Goal: Task Accomplishment & Management: Manage account settings

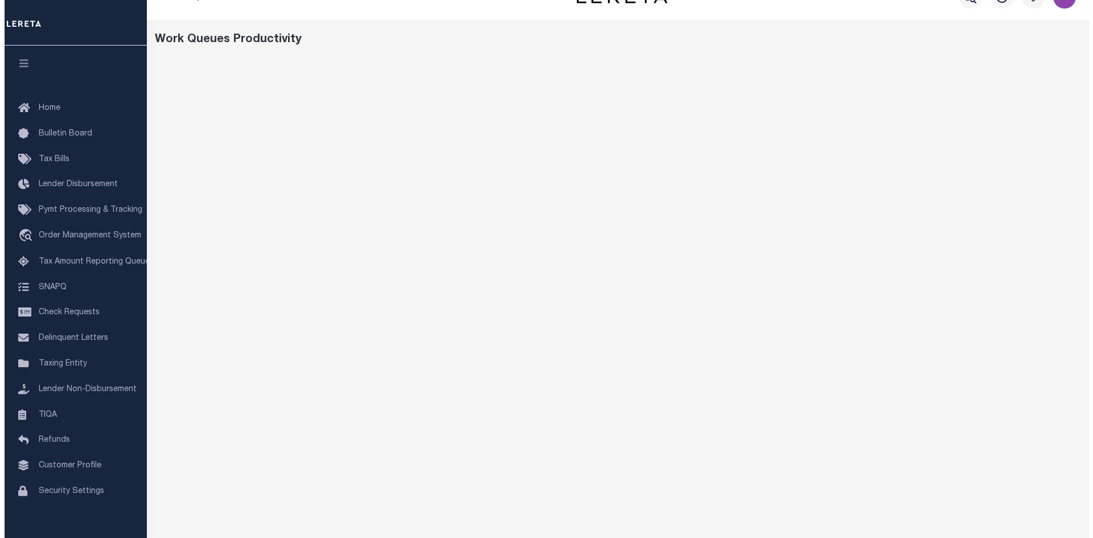
scroll to position [5, 0]
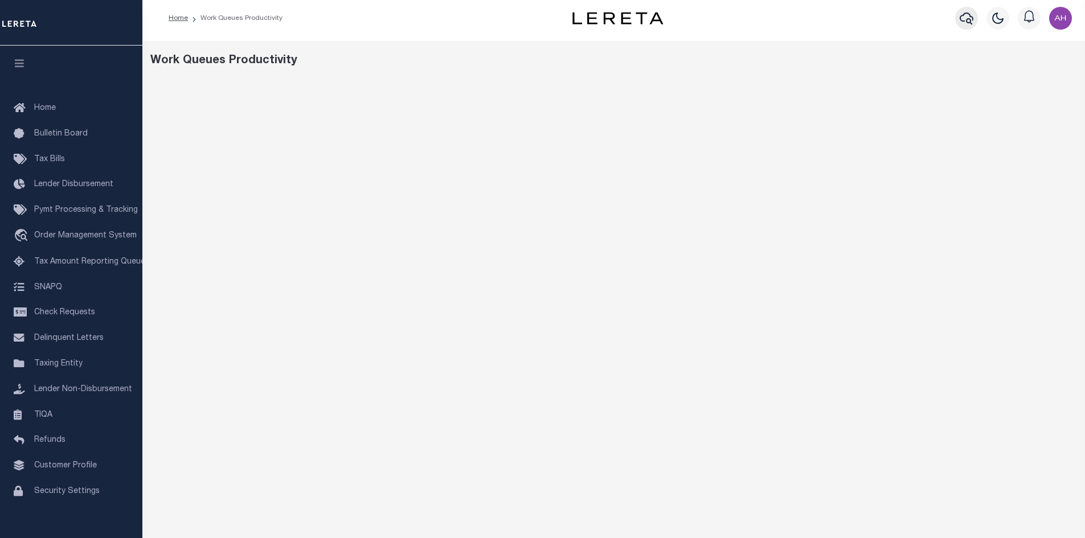
click at [965, 18] on icon "button" at bounding box center [967, 18] width 14 height 14
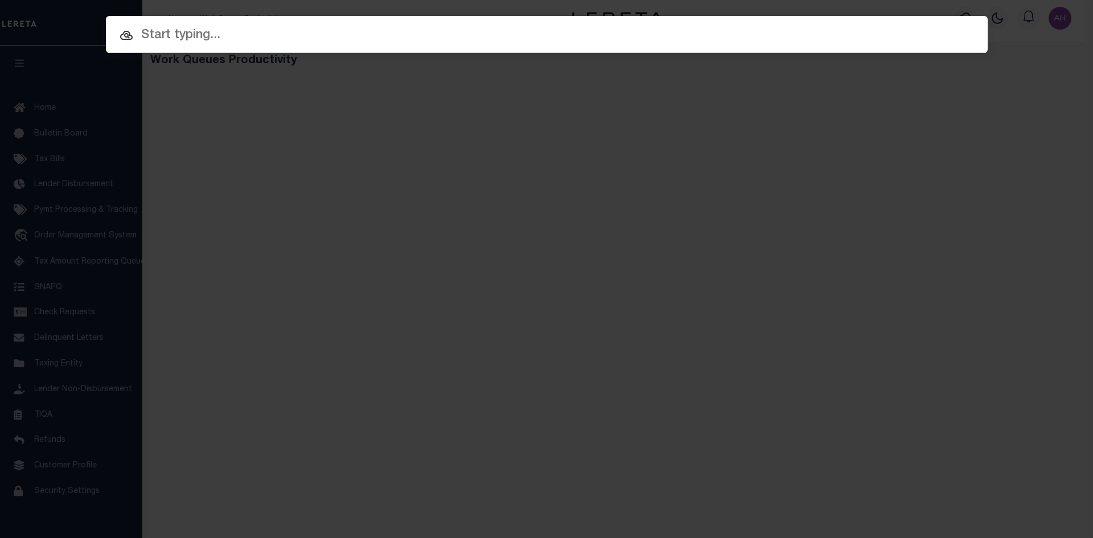
paste input "09009005-001"
type input "09009005-001"
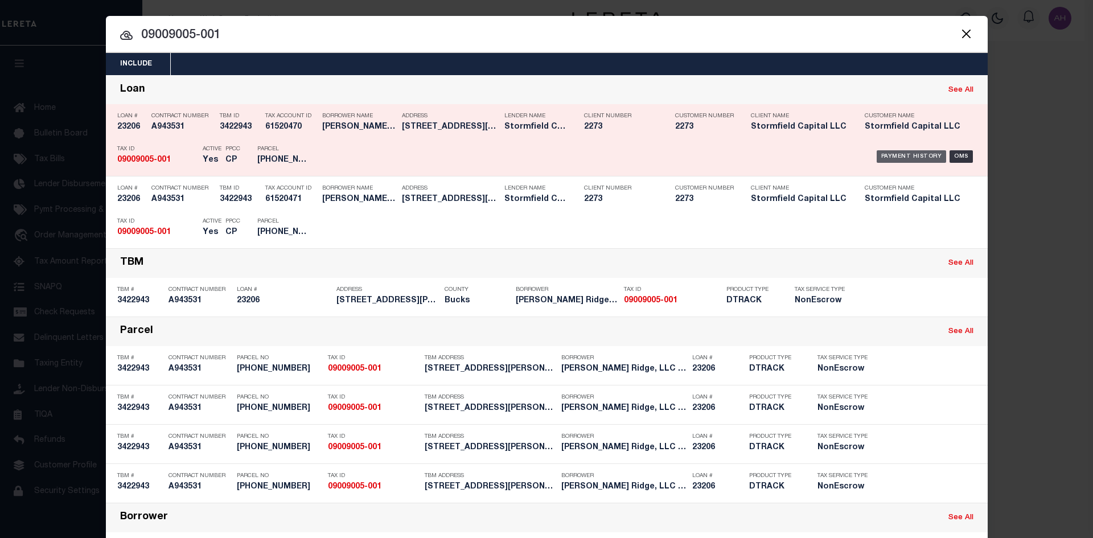
click at [896, 157] on div "Payment History" at bounding box center [912, 156] width 70 height 13
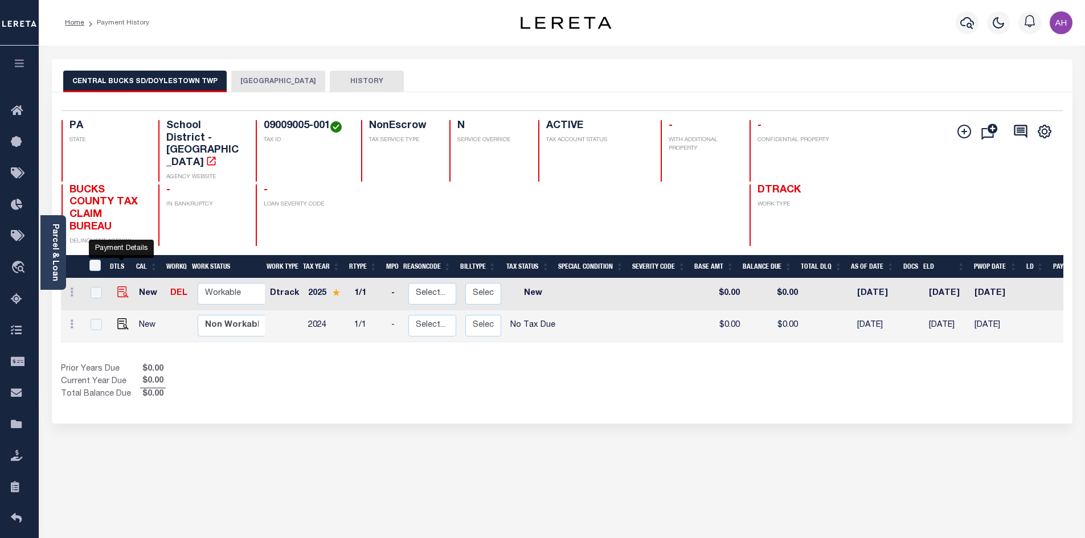
click at [125, 286] on img "" at bounding box center [122, 291] width 11 height 11
checkbox input "true"
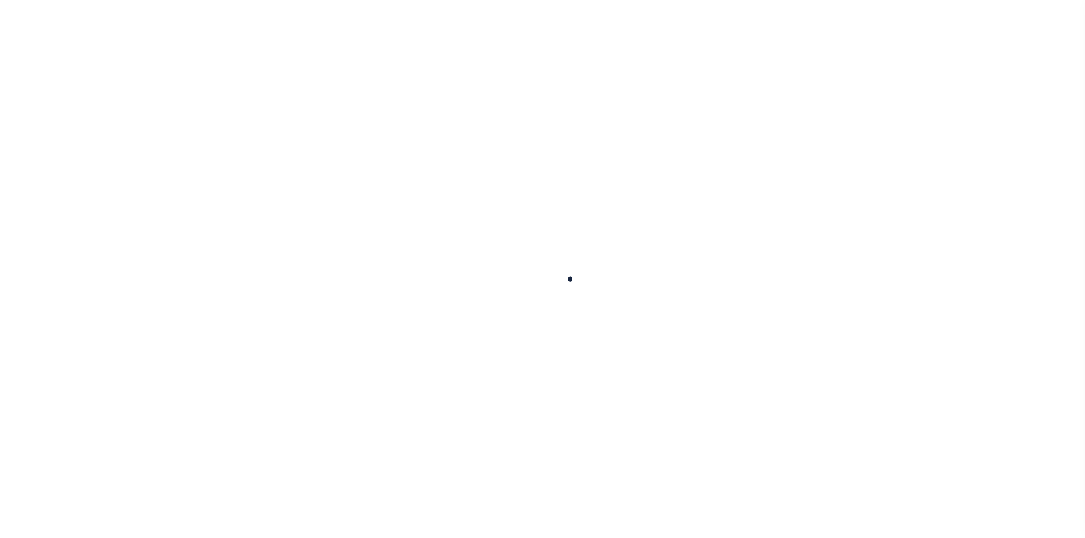
checkbox input "false"
type input "[DATE]"
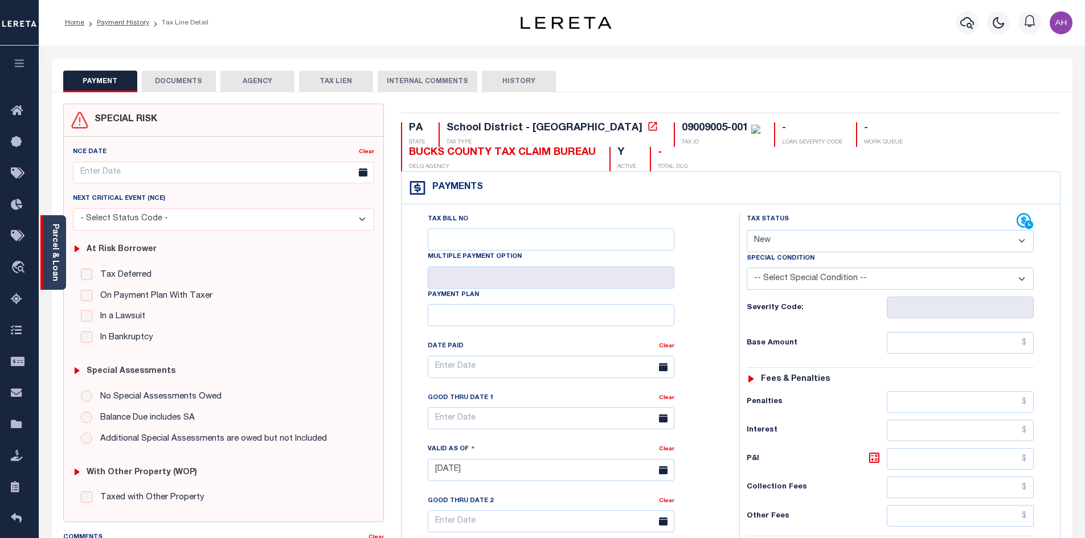
click at [54, 269] on link "Parcel & Loan" at bounding box center [55, 253] width 8 height 58
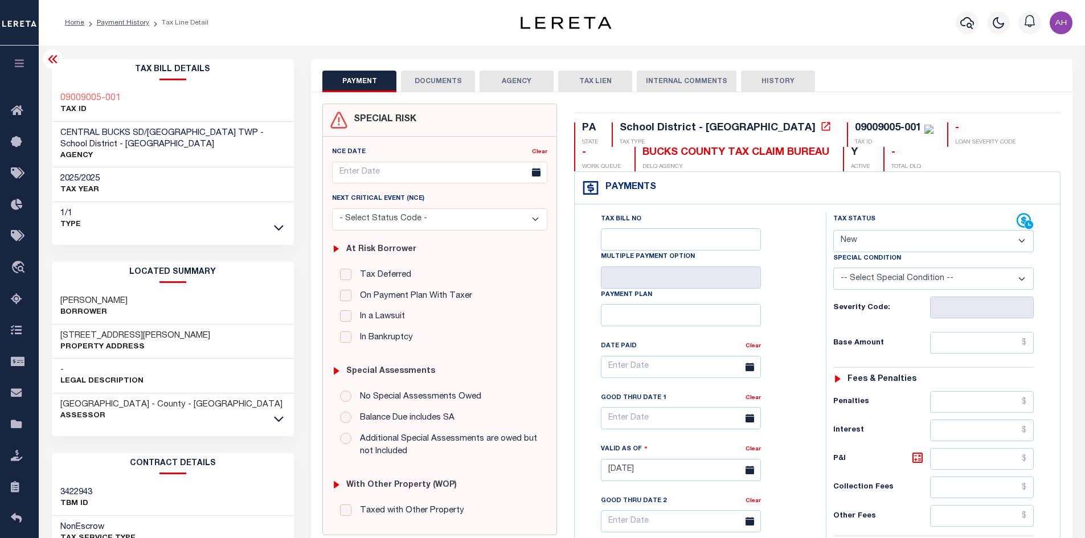
click at [847, 243] on select "- Select Status Code - Open Due/Unpaid Paid Incomplete No Tax Due Internal Refu…" at bounding box center [933, 241] width 200 height 22
select select "DUE"
click at [833, 231] on select "- Select Status Code - Open Due/Unpaid Paid Incomplete No Tax Due Internal Refu…" at bounding box center [933, 241] width 200 height 22
type input "[DATE]"
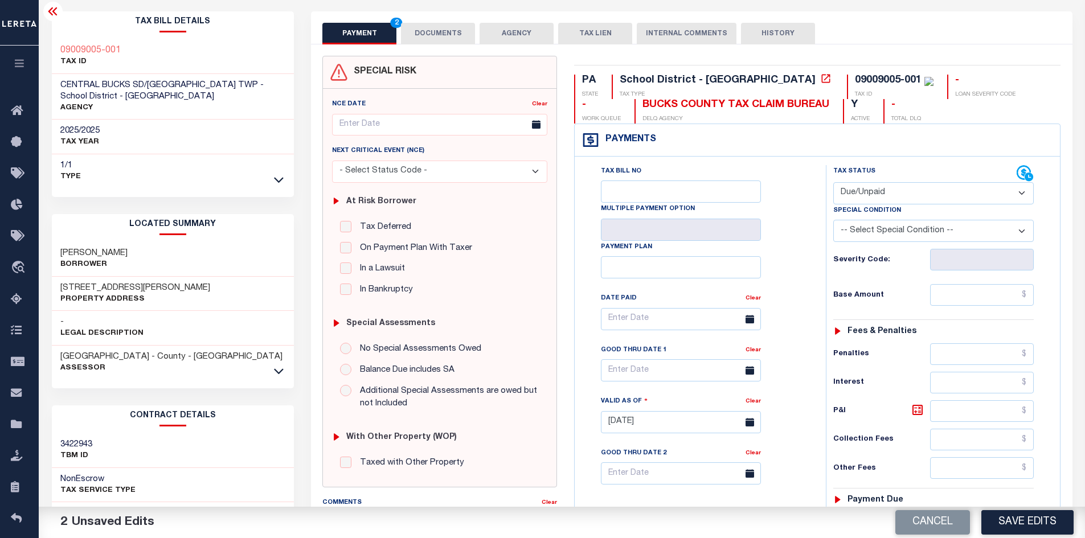
scroll to position [57, 0]
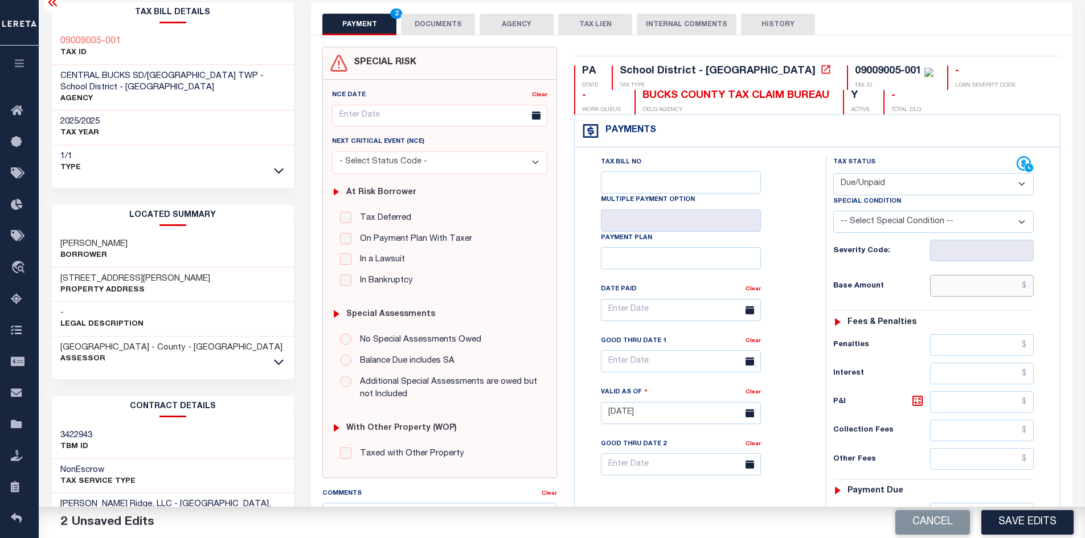
click at [953, 286] on input "text" at bounding box center [982, 286] width 104 height 22
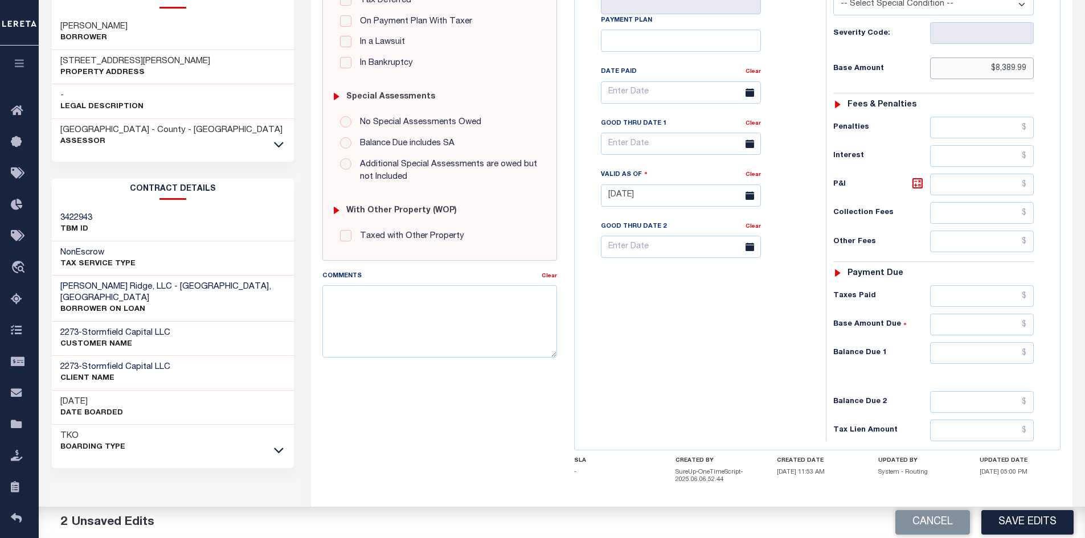
scroll to position [285, 0]
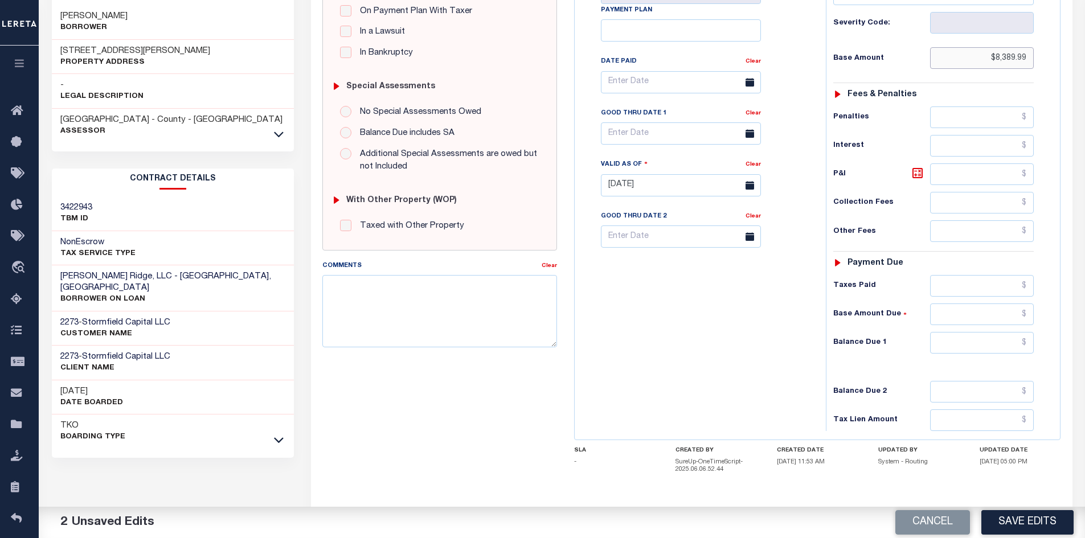
type input "$8,389.99"
click at [959, 345] on input "text" at bounding box center [982, 343] width 104 height 22
type input "$9,228.99"
click at [913, 177] on icon at bounding box center [918, 173] width 14 height 14
type input "$839.00"
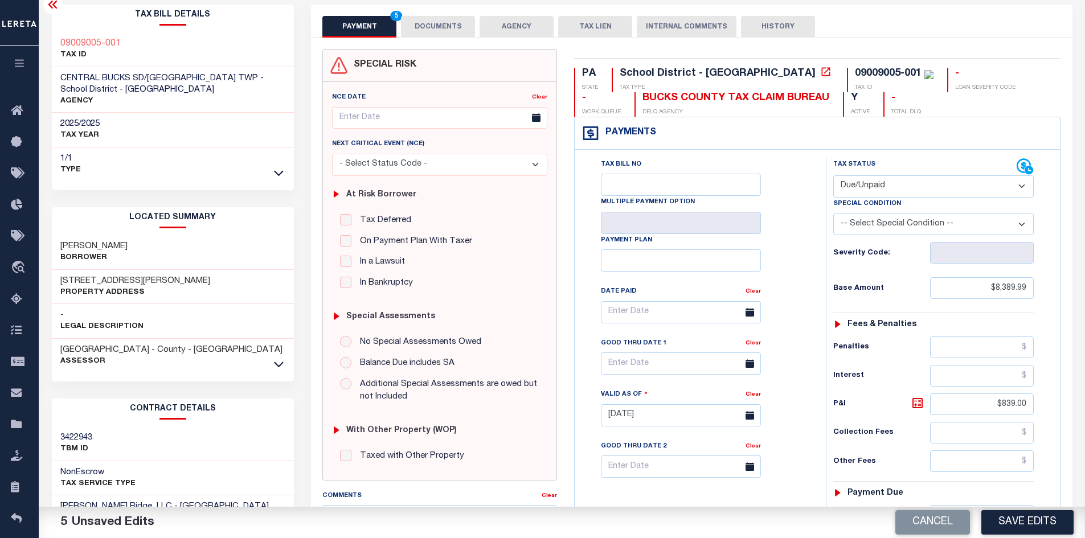
scroll to position [0, 0]
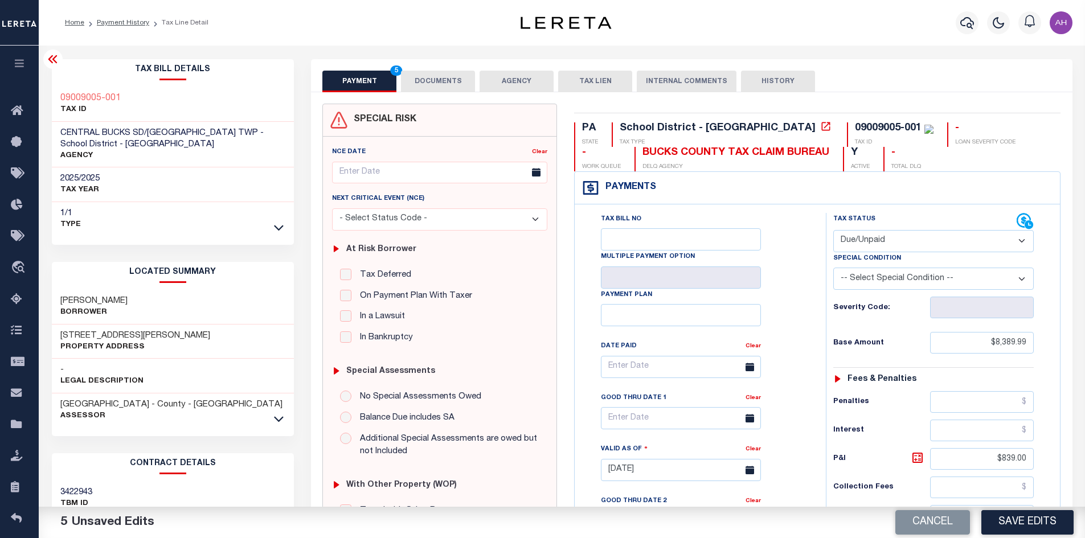
click at [433, 81] on button "DOCUMENTS" at bounding box center [438, 82] width 74 height 22
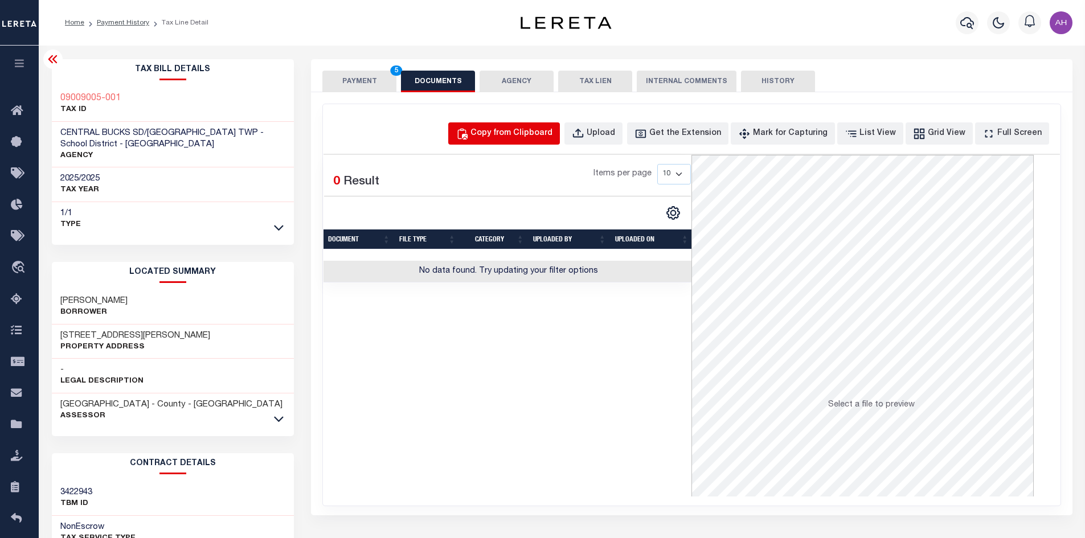
click at [517, 135] on div "Copy from Clipboard" at bounding box center [511, 134] width 82 height 13
select select "POP"
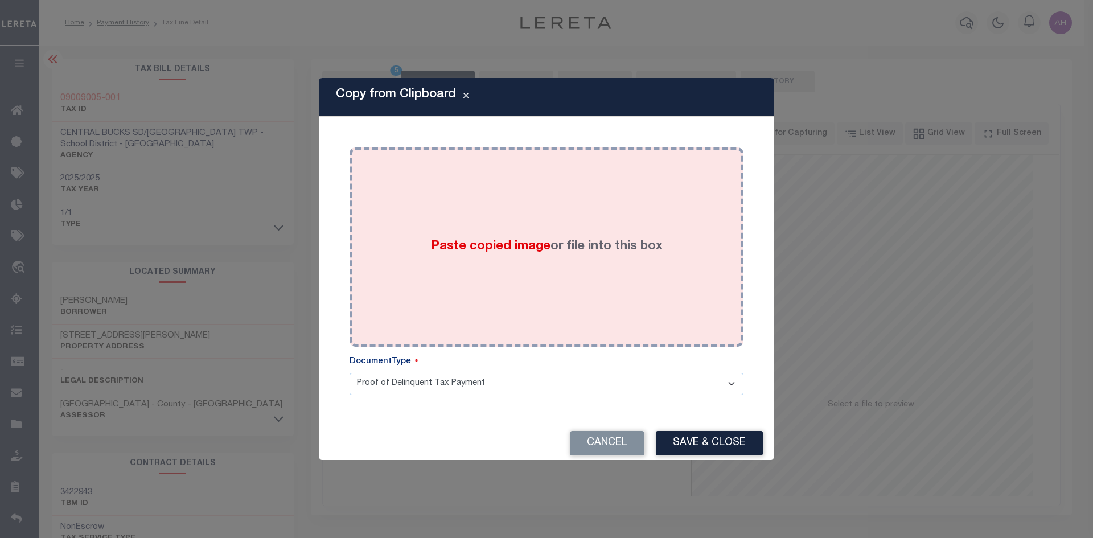
click at [465, 241] on span "Paste copied image" at bounding box center [491, 246] width 120 height 13
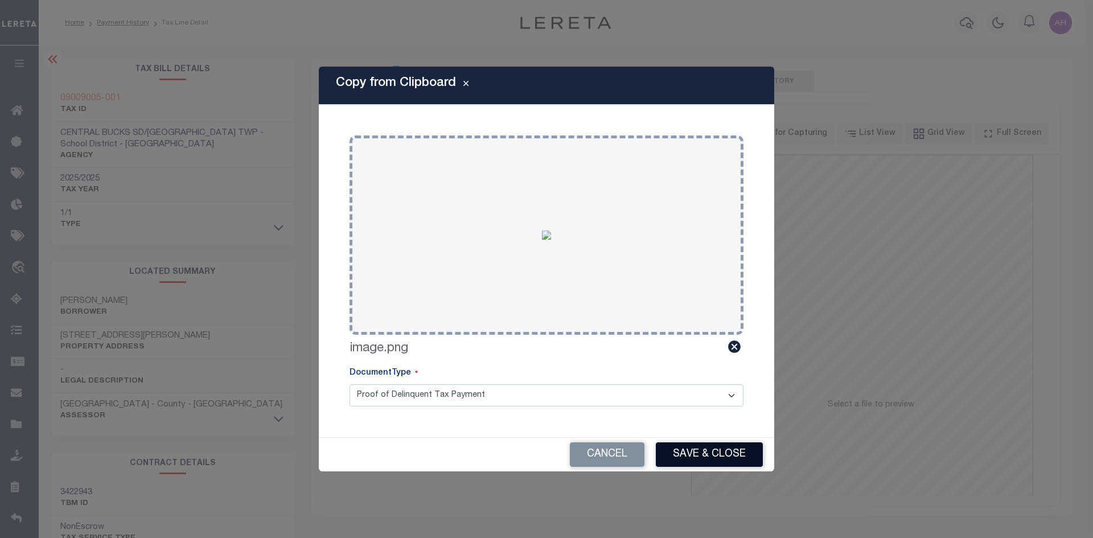
click at [741, 455] on button "Save & Close" at bounding box center [709, 454] width 107 height 24
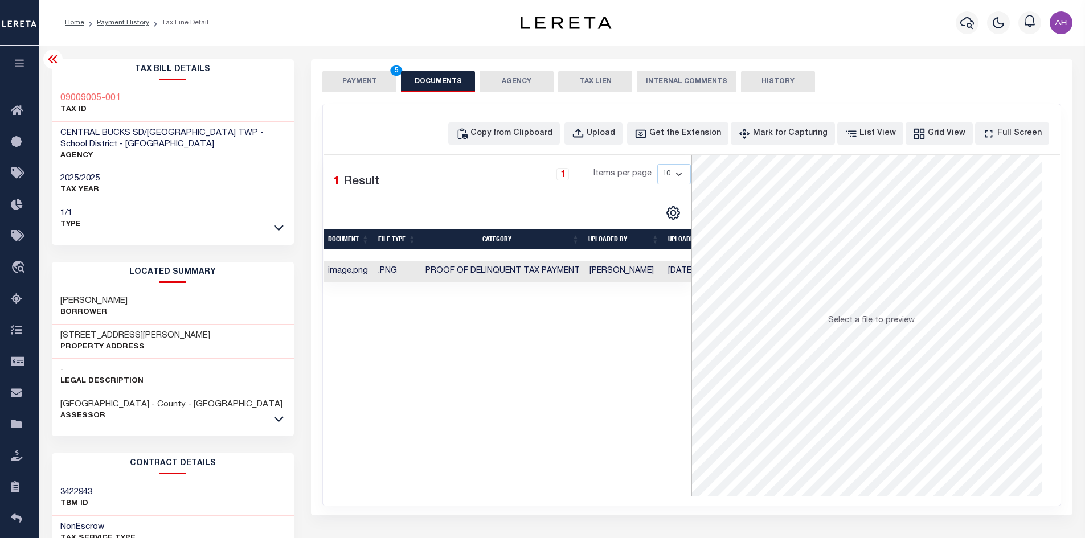
click at [362, 81] on button "PAYMENT 5" at bounding box center [359, 82] width 74 height 22
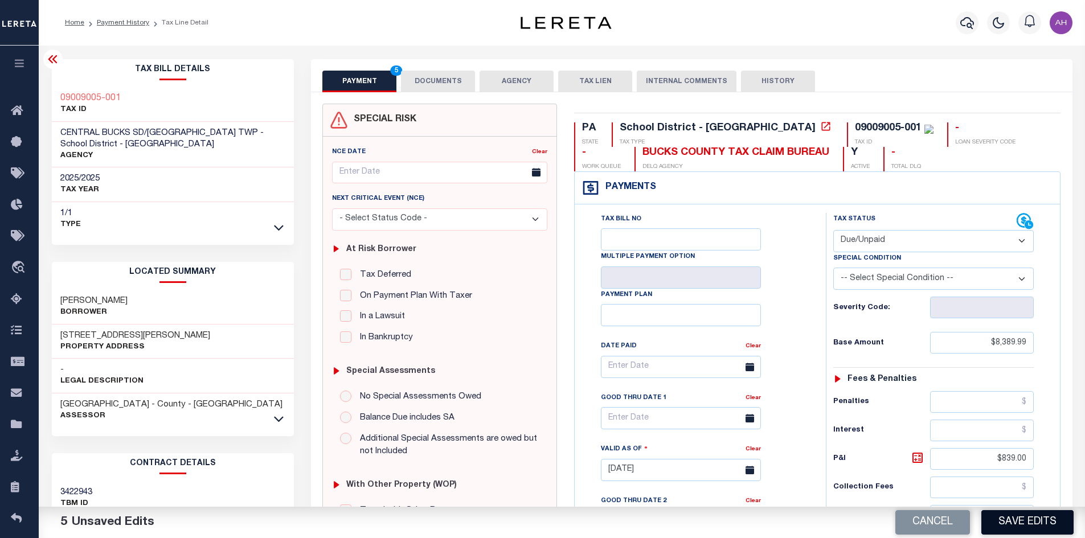
click at [1029, 528] on button "Save Edits" at bounding box center [1027, 522] width 92 height 24
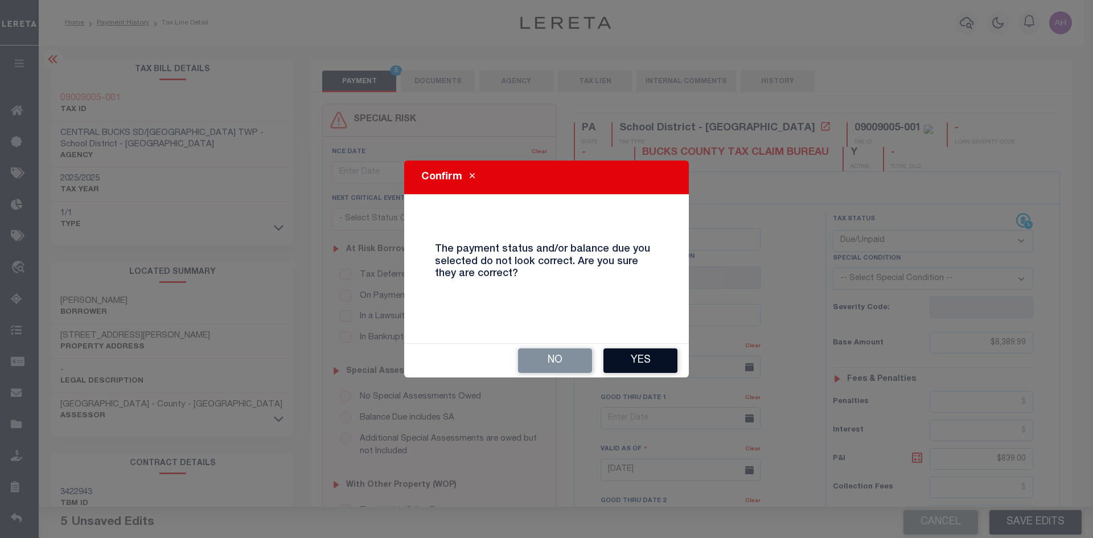
click at [638, 365] on button "Yes" at bounding box center [641, 361] width 74 height 24
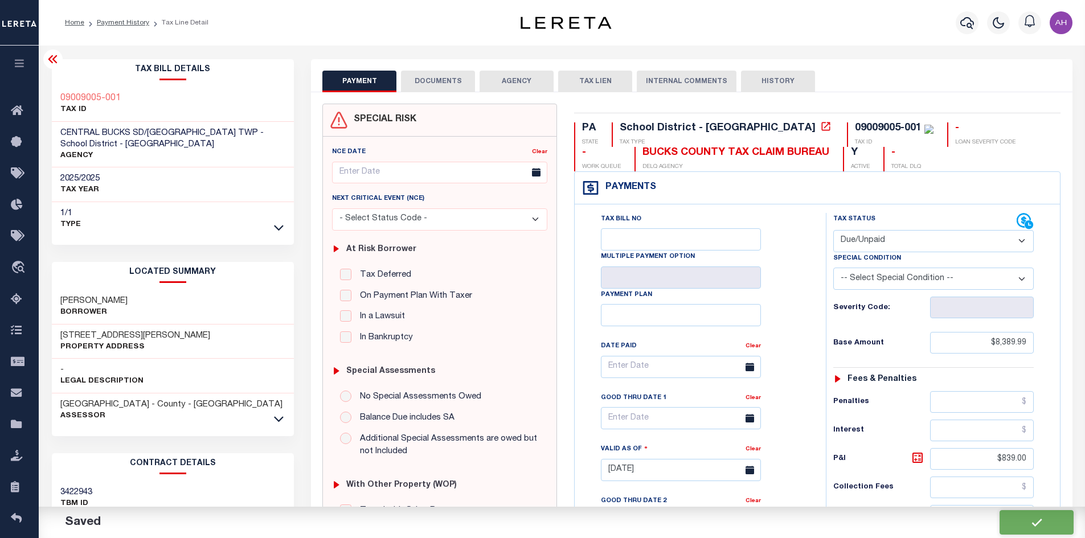
checkbox input "false"
type input "$8,389.99"
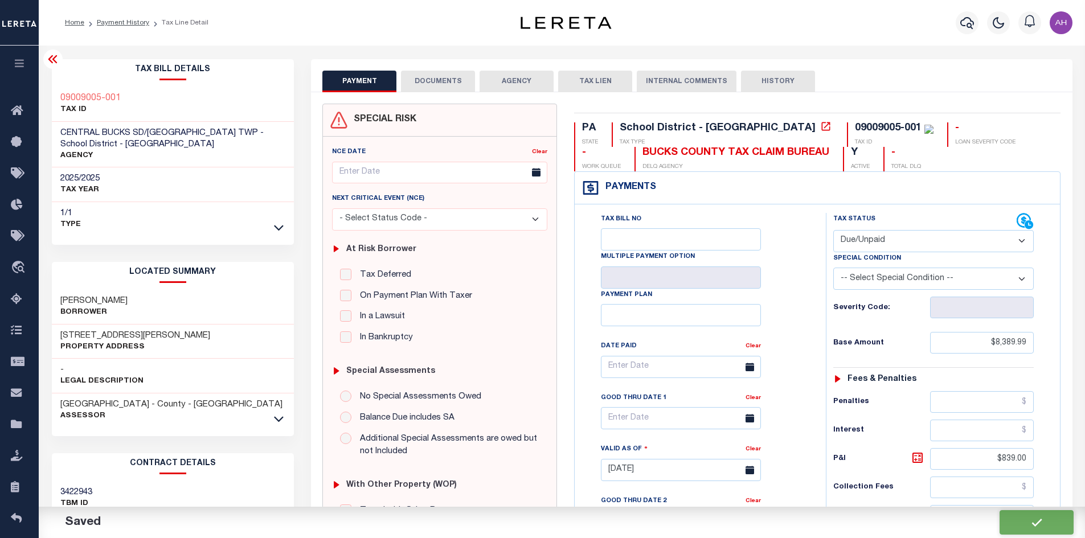
type input "$839"
type input "$9,228.99"
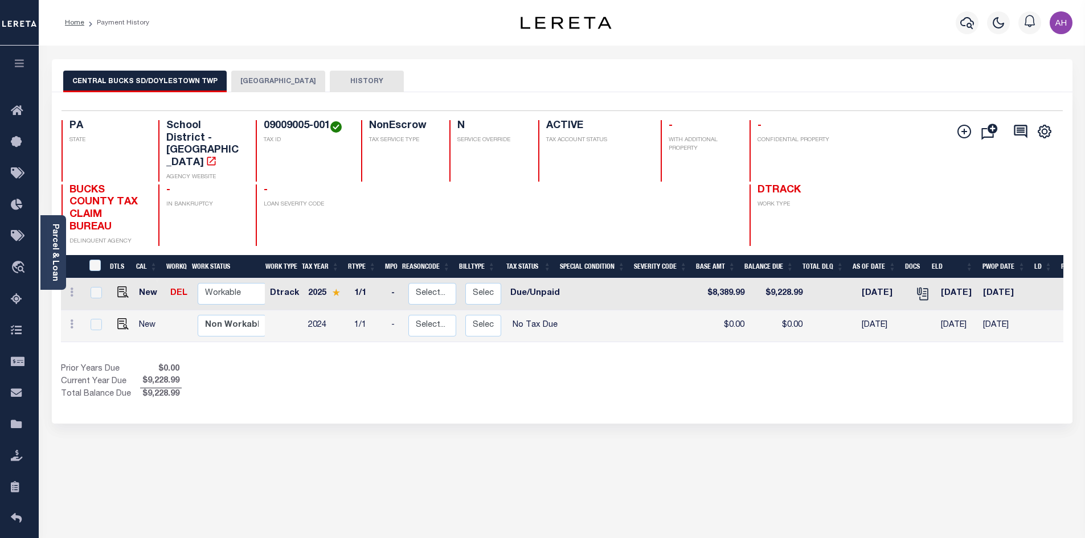
click at [290, 77] on button "DOYLESTOWN TOWNSHIP" at bounding box center [278, 82] width 94 height 22
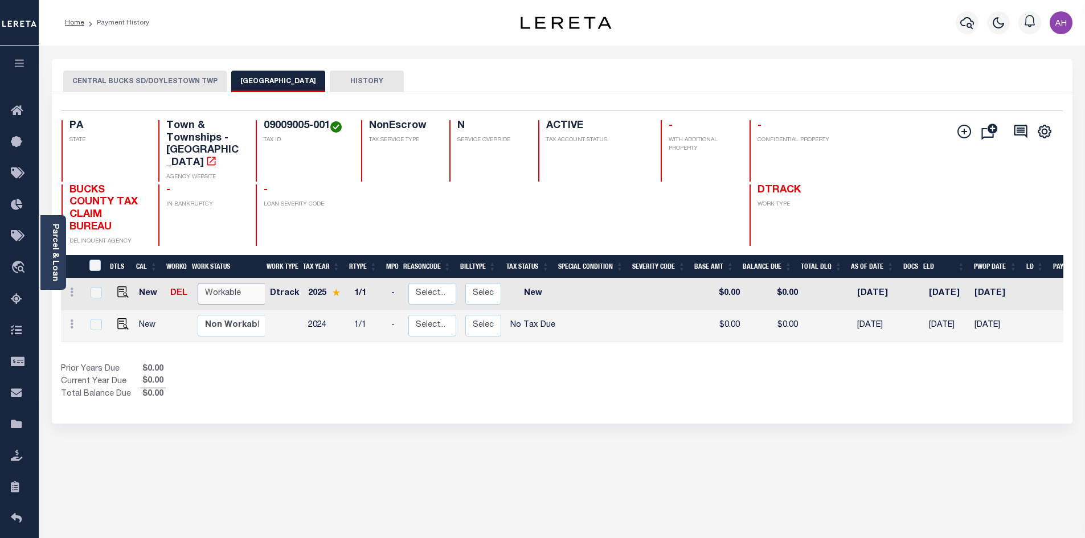
click at [214, 283] on select "Non Workable Workable" at bounding box center [232, 294] width 68 height 22
checkbox input "true"
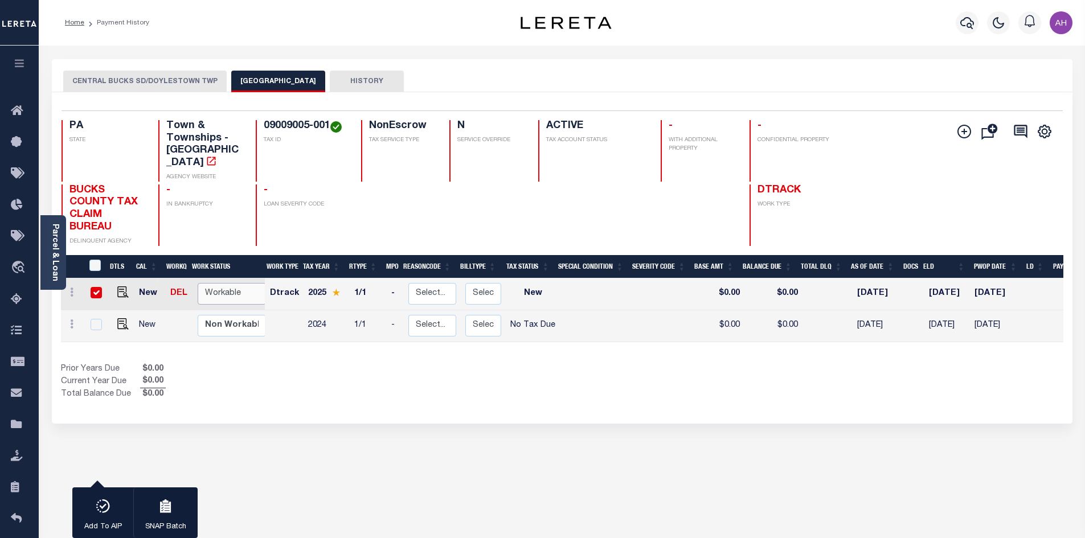
select select "true"
click at [198, 283] on select "Non Workable Workable" at bounding box center [232, 294] width 68 height 22
checkbox input "false"
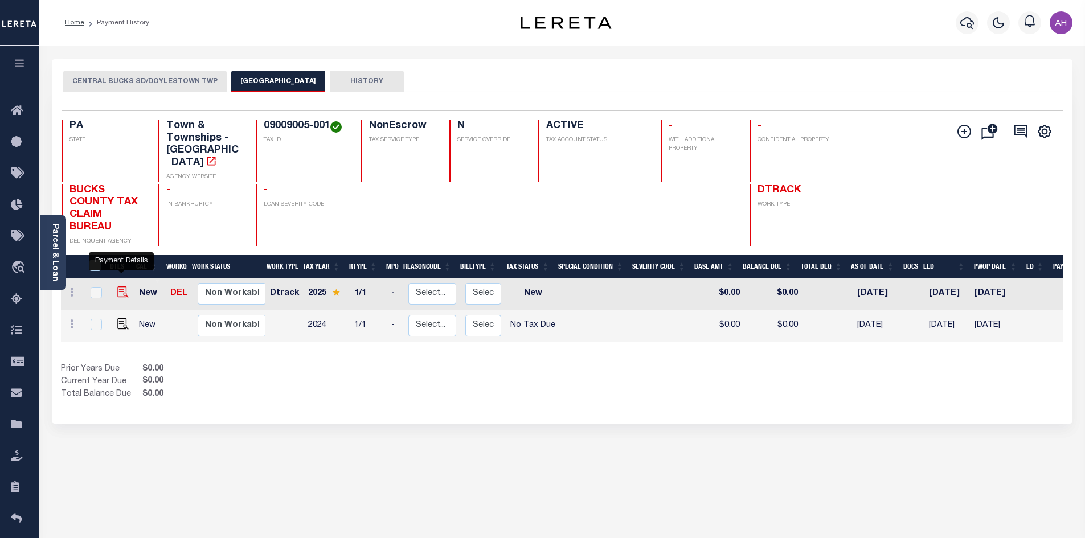
click at [121, 286] on img "" at bounding box center [122, 291] width 11 height 11
checkbox input "true"
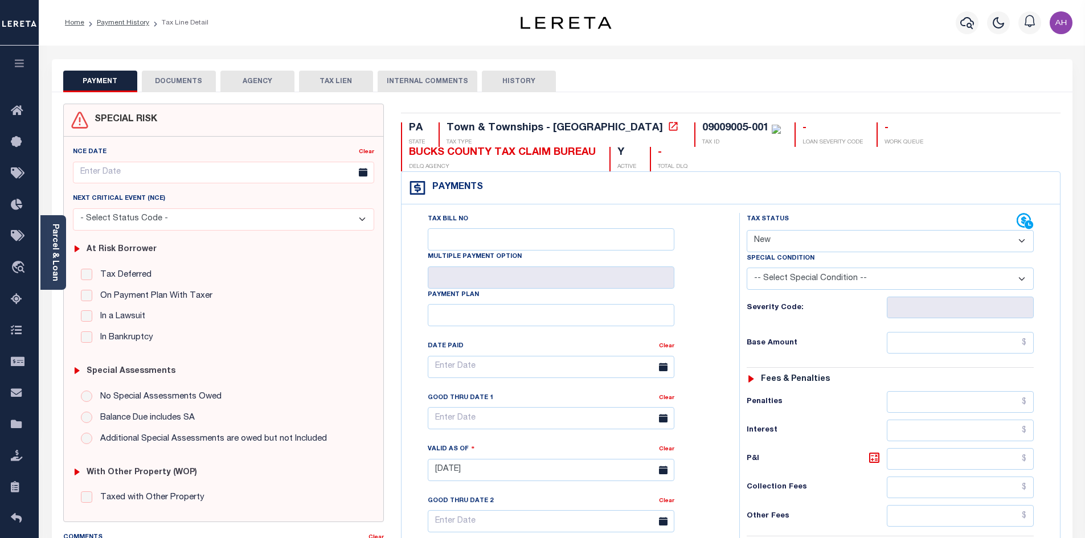
click at [805, 248] on select "- Select Status Code - Open Due/Unpaid Paid Incomplete No Tax Due Internal Refu…" at bounding box center [890, 241] width 287 height 22
select select "PYD"
click at [747, 231] on select "- Select Status Code - Open Due/Unpaid Paid Incomplete No Tax Due Internal Refu…" at bounding box center [890, 241] width 287 height 22
type input "[DATE]"
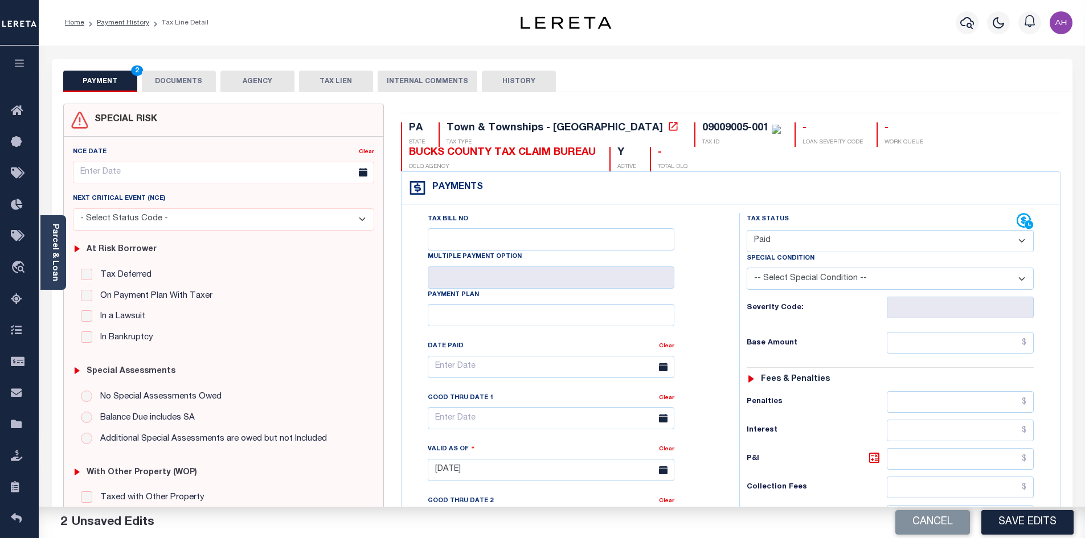
click at [790, 241] on select "- Select Status Code - Open Due/Unpaid Paid Incomplete No Tax Due Internal Refu…" at bounding box center [890, 241] width 287 height 22
select select "DUE"
click at [747, 231] on select "- Select Status Code - Open Due/Unpaid Paid Incomplete No Tax Due Internal Refu…" at bounding box center [890, 241] width 287 height 22
click at [926, 343] on input "text" at bounding box center [960, 343] width 147 height 22
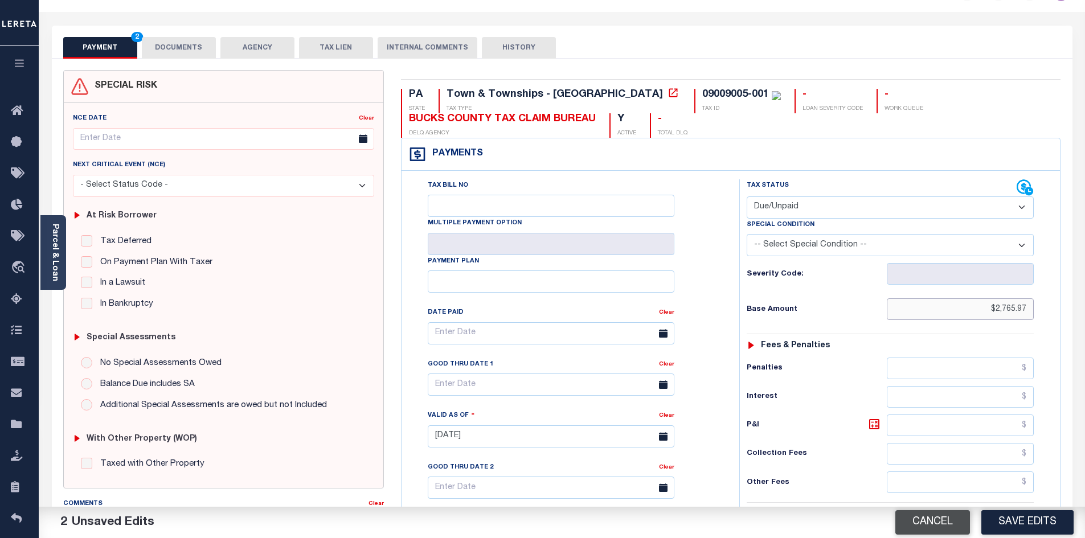
scroll to position [171, 0]
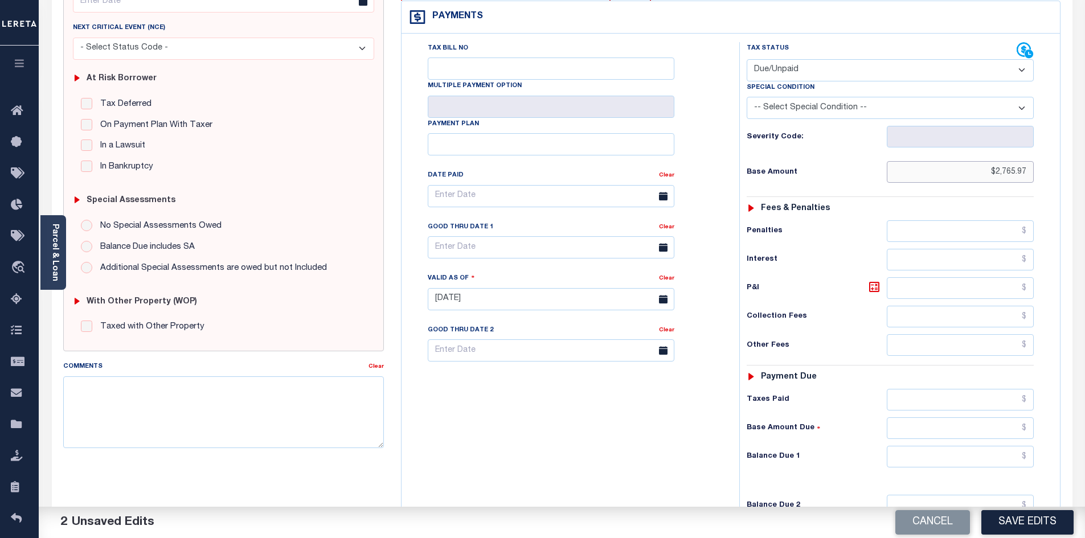
type input "$2,765.97"
click at [956, 468] on input "text" at bounding box center [960, 457] width 147 height 22
type input "$3,104.66"
click at [876, 288] on icon at bounding box center [874, 287] width 7 height 7
type input "$338.69"
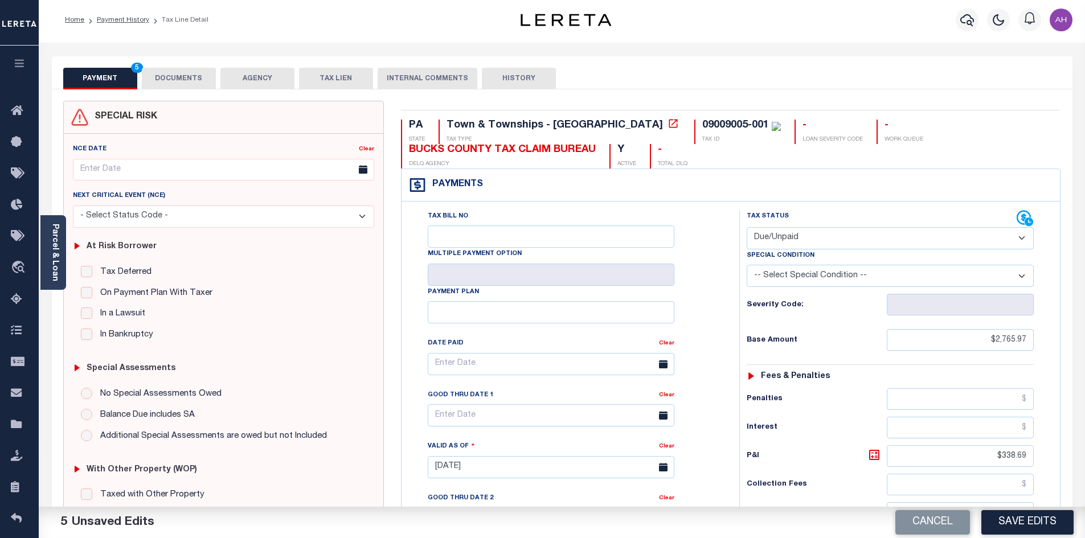
scroll to position [0, 0]
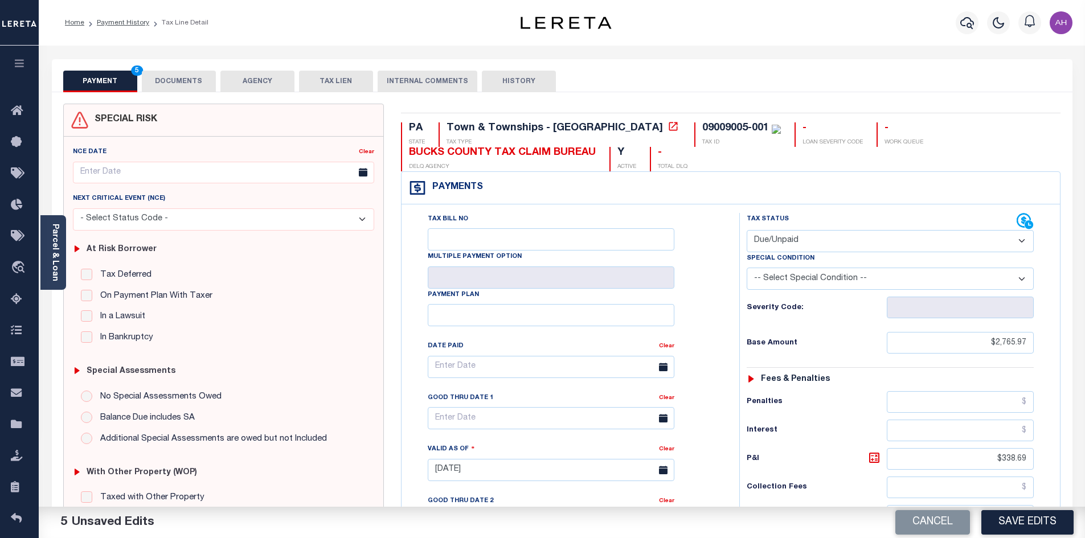
click at [169, 81] on button "DOCUMENTS" at bounding box center [179, 82] width 74 height 22
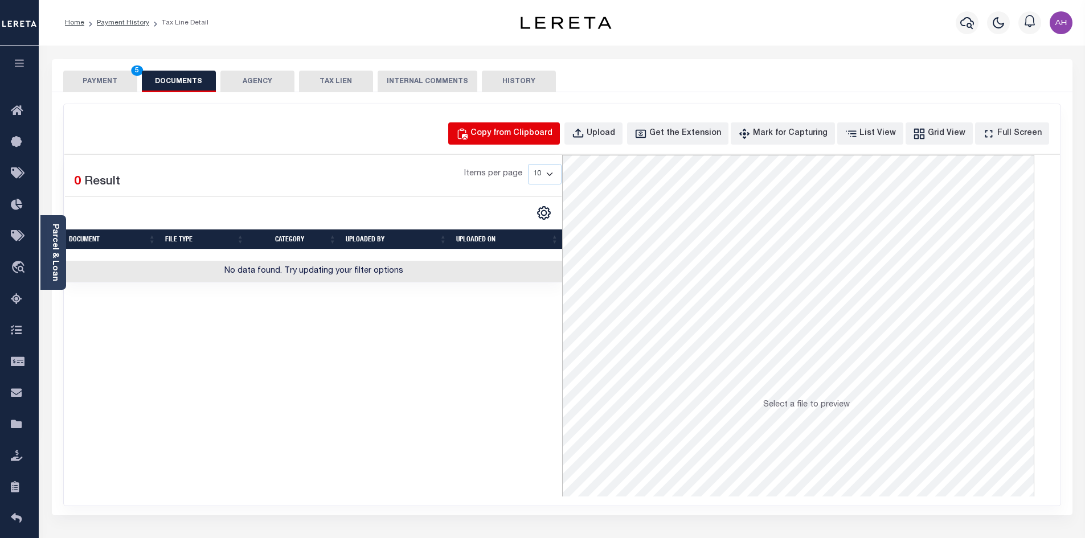
click at [540, 136] on div "Copy from Clipboard" at bounding box center [511, 134] width 82 height 13
select select "POP"
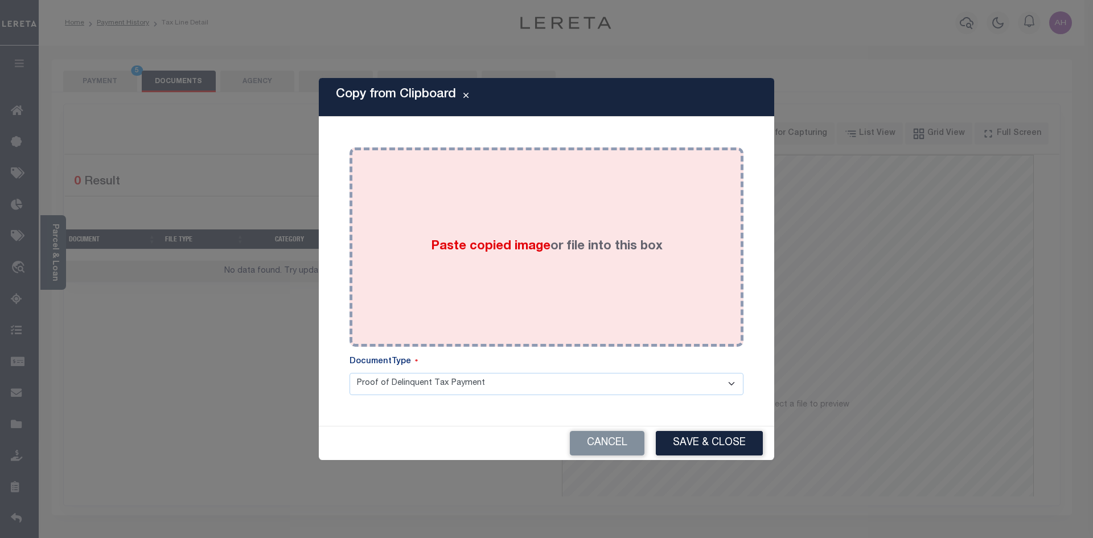
click at [434, 245] on span "Paste copied image" at bounding box center [491, 246] width 120 height 13
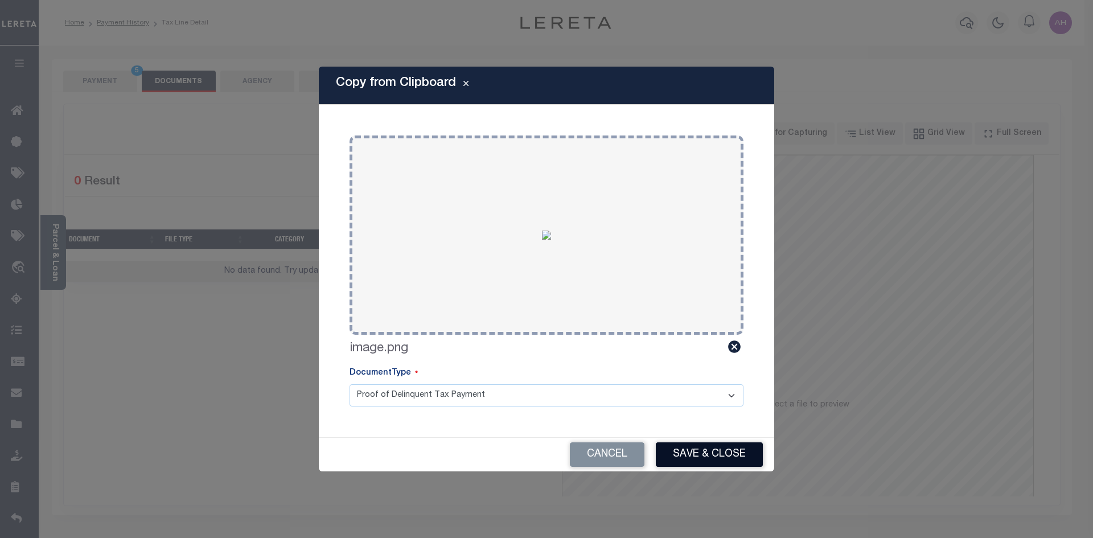
click at [718, 461] on button "Save & Close" at bounding box center [709, 454] width 107 height 24
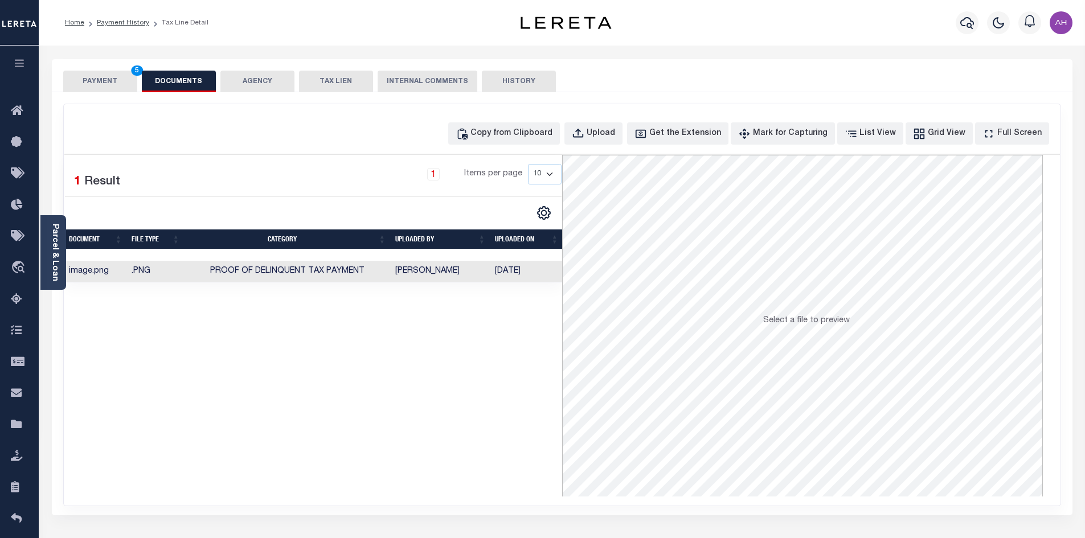
click at [83, 83] on button "PAYMENT 5" at bounding box center [100, 82] width 74 height 22
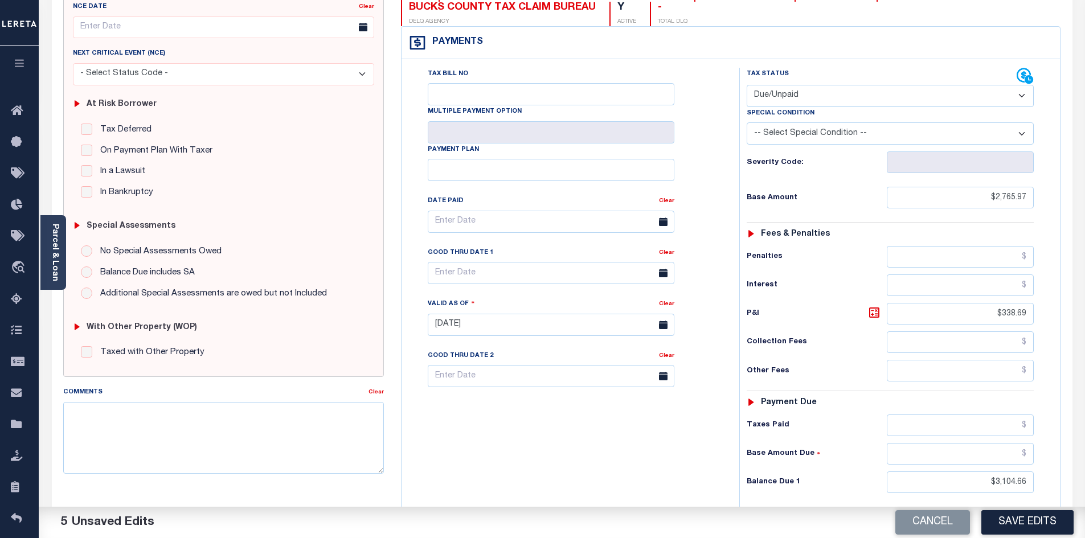
scroll to position [171, 0]
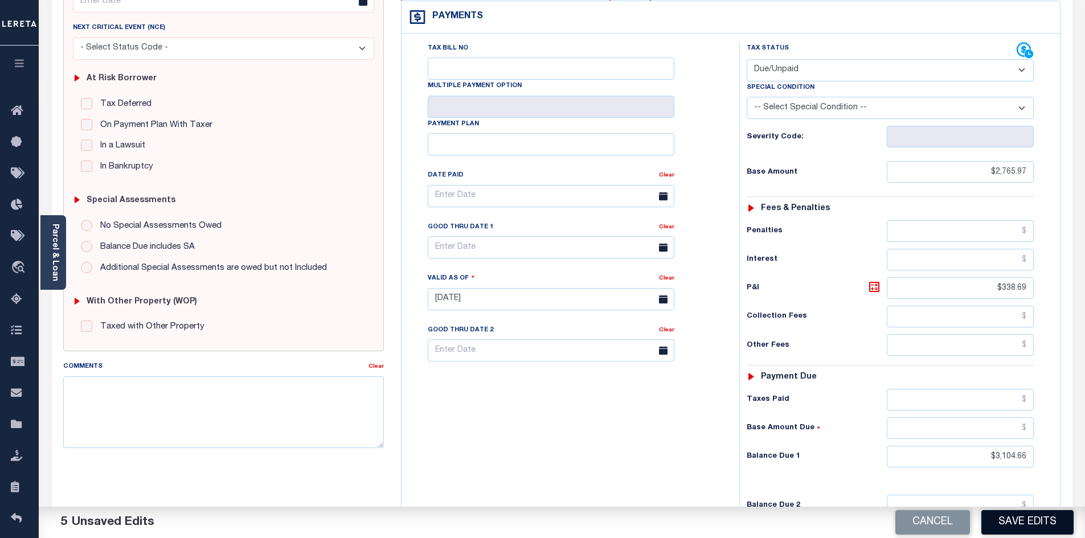
click at [1018, 526] on button "Save Edits" at bounding box center [1027, 522] width 92 height 24
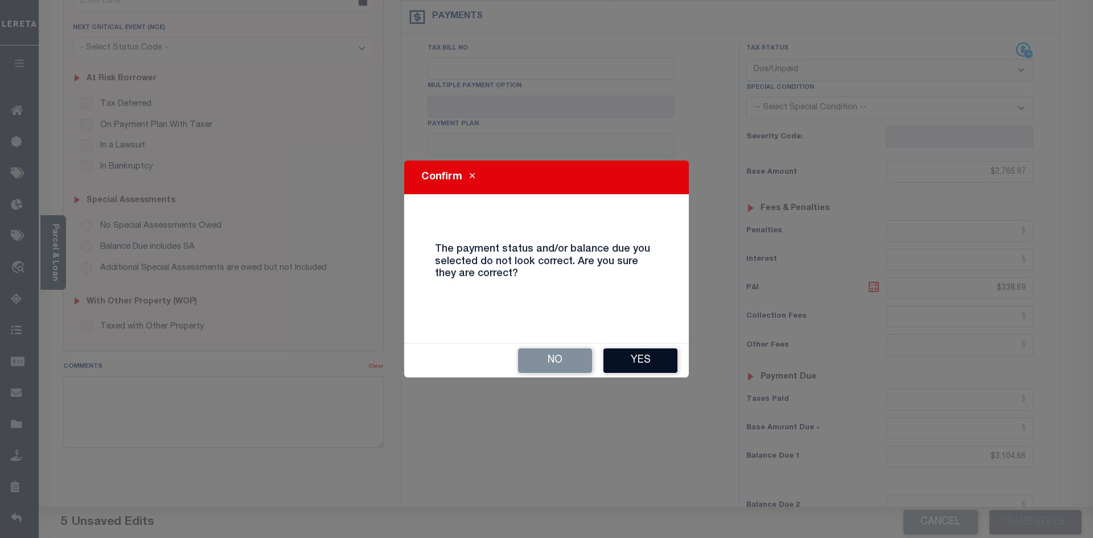
click at [633, 363] on button "Yes" at bounding box center [641, 361] width 74 height 24
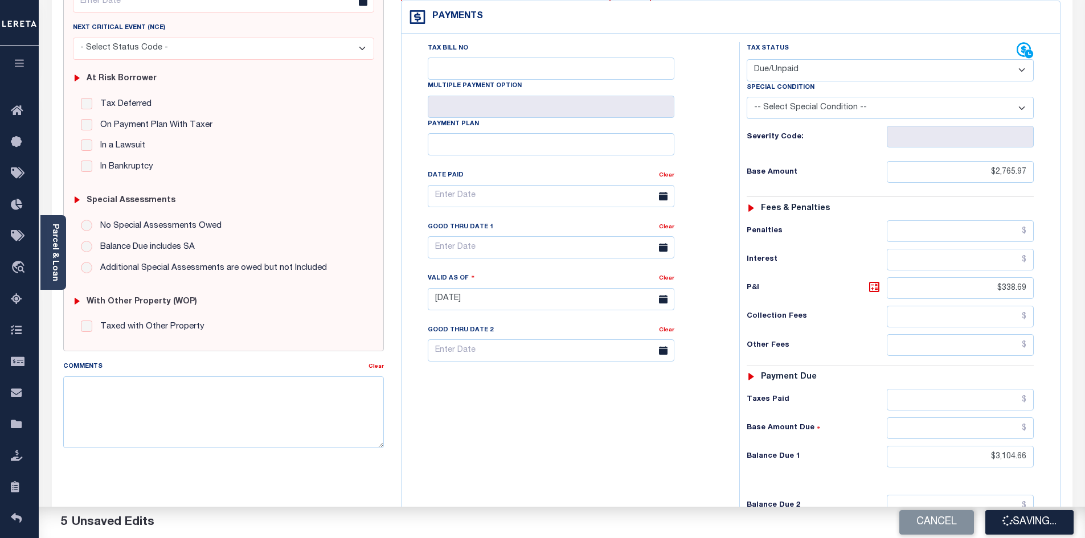
checkbox input "false"
type input "$2,765.97"
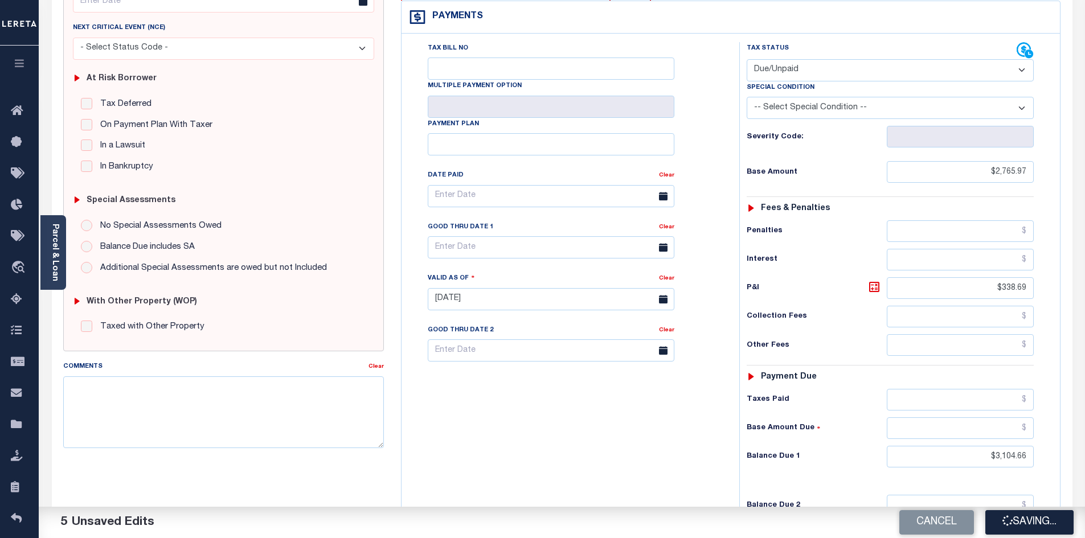
type input "$338.69"
type input "$3,104.66"
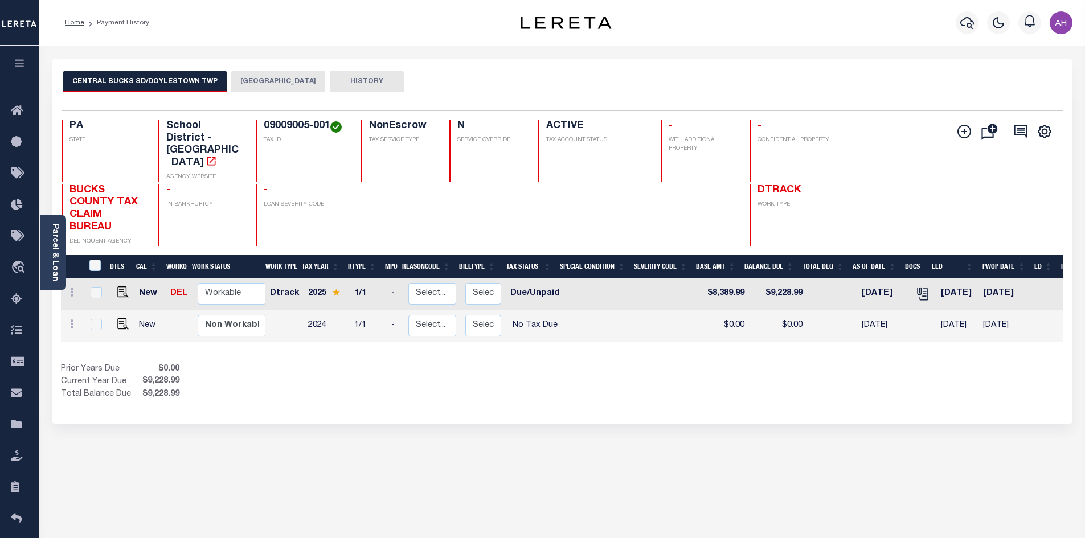
click at [291, 77] on button "DOYLESTOWN TOWNSHIP" at bounding box center [278, 82] width 94 height 22
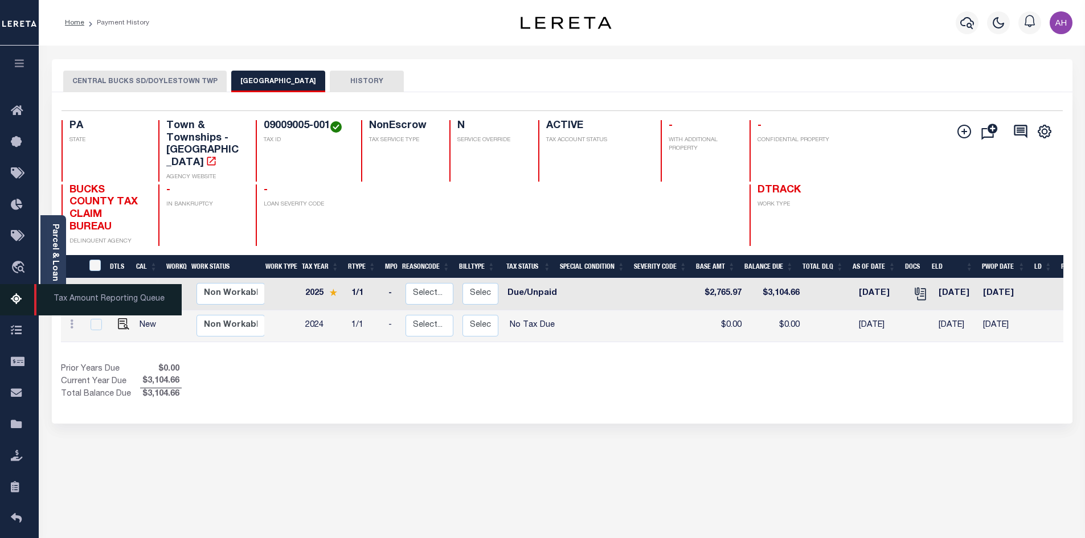
click at [19, 302] on icon at bounding box center [20, 300] width 18 height 14
